Goal: Task Accomplishment & Management: Manage account settings

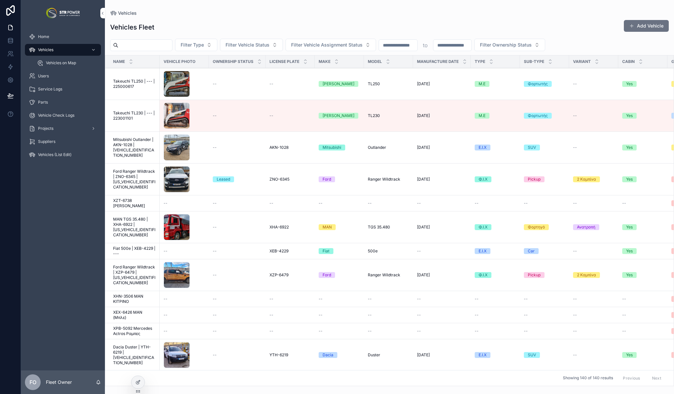
click at [129, 84] on span "Takeuchi TL250 | --- | 225000617" at bounding box center [134, 84] width 43 height 10
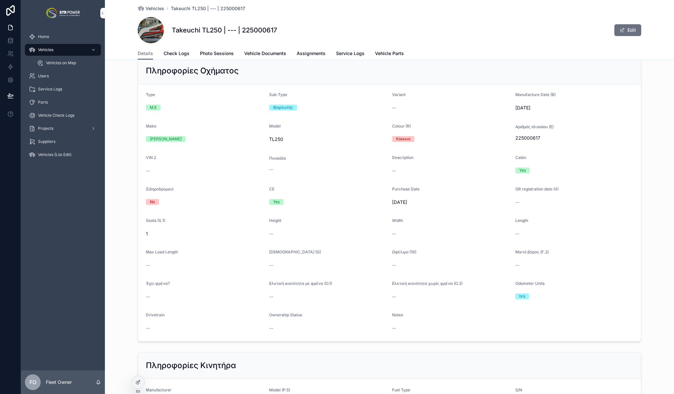
scroll to position [438, 0]
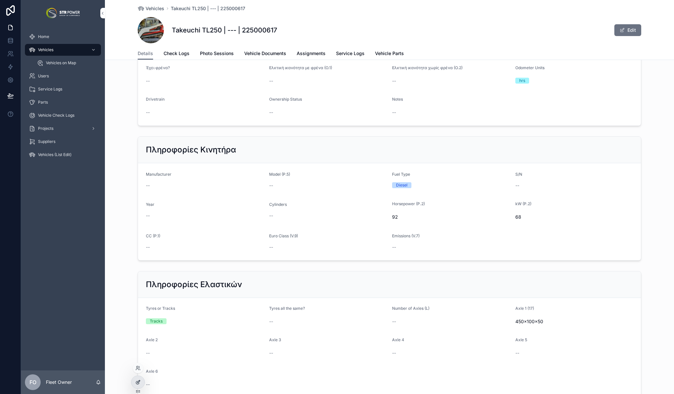
click at [135, 383] on icon at bounding box center [137, 381] width 5 height 5
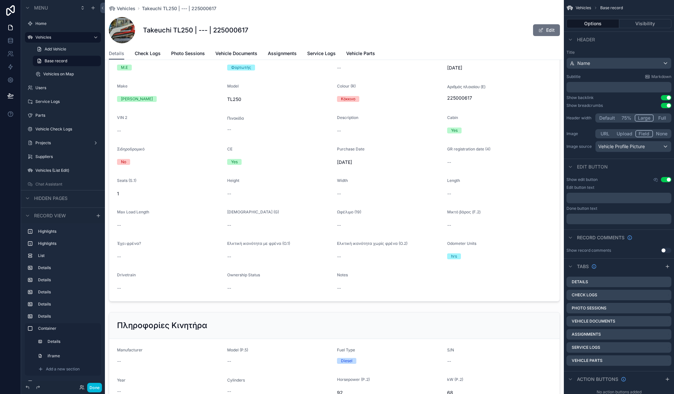
scroll to position [207, 0]
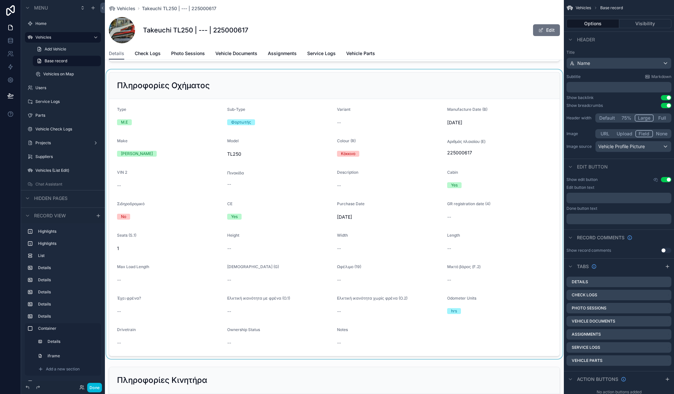
click at [421, 178] on div "scrollable content" at bounding box center [334, 213] width 459 height 289
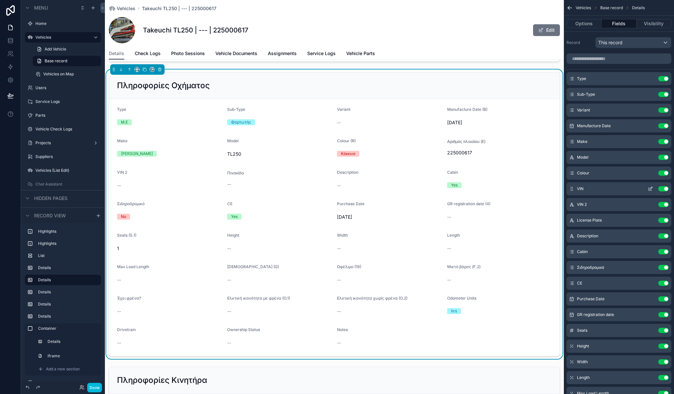
click at [651, 188] on icon "scrollable content" at bounding box center [649, 188] width 5 height 5
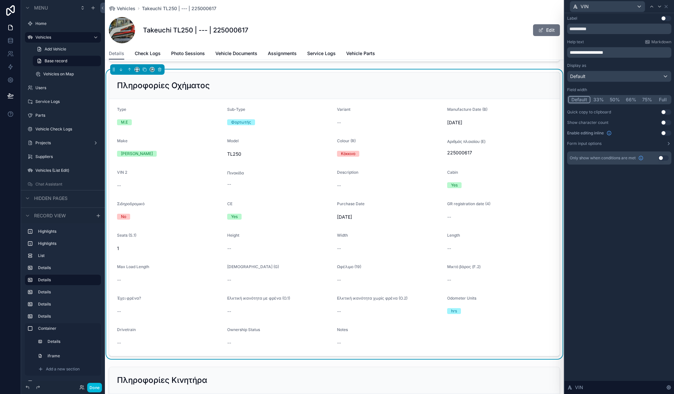
click at [663, 111] on button "Use setting" at bounding box center [665, 111] width 10 height 5
click at [668, 111] on button "Use setting" at bounding box center [665, 111] width 10 height 5
click at [606, 199] on div "**********" at bounding box center [618, 203] width 109 height 381
click at [12, 95] on icon at bounding box center [10, 95] width 7 height 7
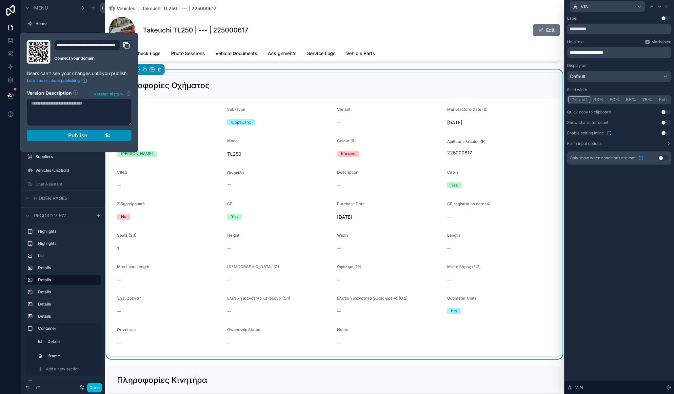
click at [72, 131] on button "Publish" at bounding box center [79, 135] width 105 height 11
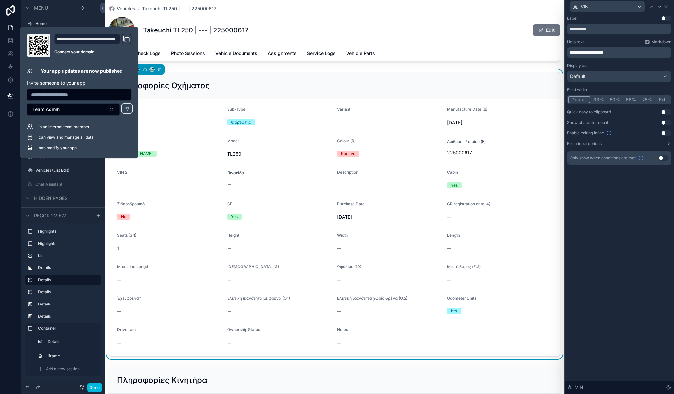
click at [436, 35] on div "Takeuchi TL250 | --- | 225000617 Edit" at bounding box center [334, 30] width 451 height 26
